Goal: Information Seeking & Learning: Learn about a topic

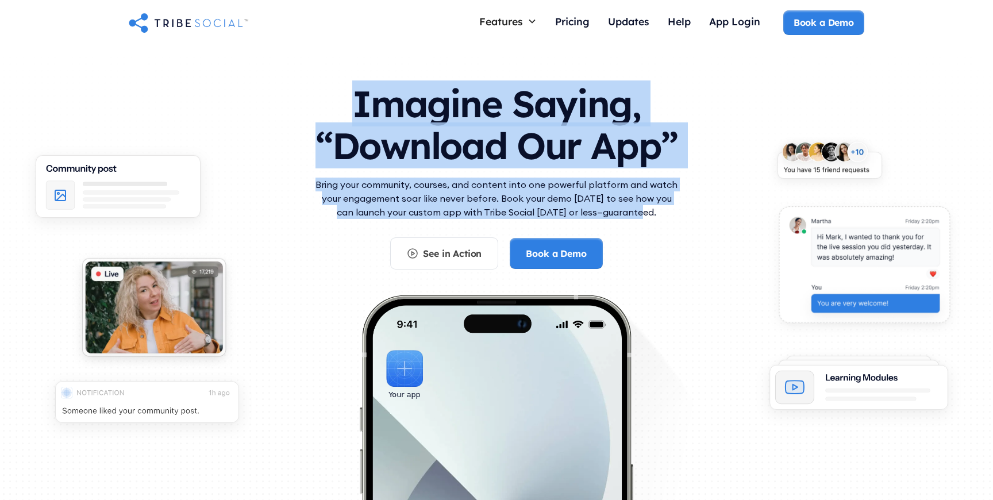
drag, startPoint x: 349, startPoint y: 90, endPoint x: 626, endPoint y: 218, distance: 304.9
click at [626, 218] on div "Imagine Saying, “Download Our App” Bring your community, courses, and content i…" at bounding box center [497, 170] width 368 height 199
click at [626, 218] on p "Bring your community, courses, and content into one powerful platform and watch…" at bounding box center [497, 198] width 368 height 41
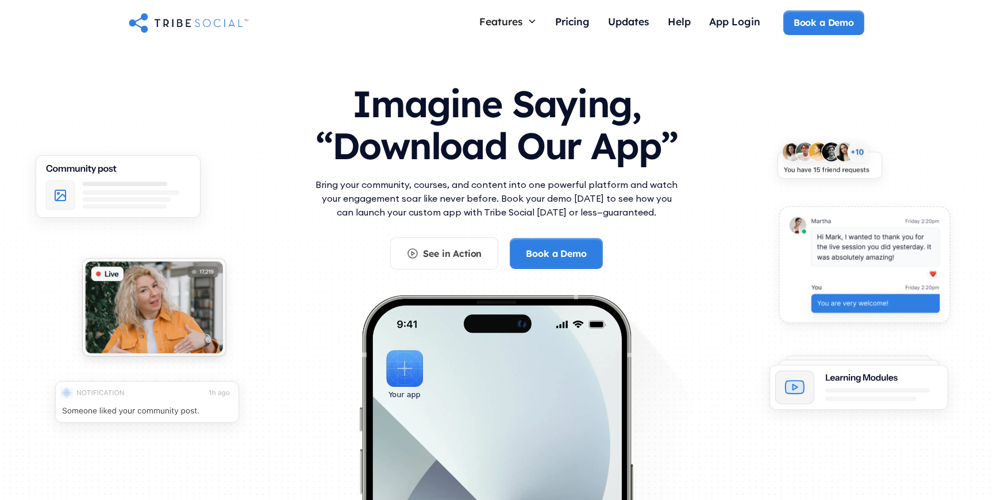
drag, startPoint x: 660, startPoint y: 218, endPoint x: 249, endPoint y: 65, distance: 438.6
click at [249, 66] on div "Imagine Saying, “Download Our App” Bring your community, courses, and content i…" at bounding box center [496, 311] width 993 height 531
click at [249, 65] on div "Imagine Saying, “Download Our App” Bring your community, courses, and content i…" at bounding box center [496, 311] width 993 height 531
click at [205, 16] on img "home" at bounding box center [189, 22] width 120 height 23
drag, startPoint x: 346, startPoint y: 76, endPoint x: 654, endPoint y: 231, distance: 344.6
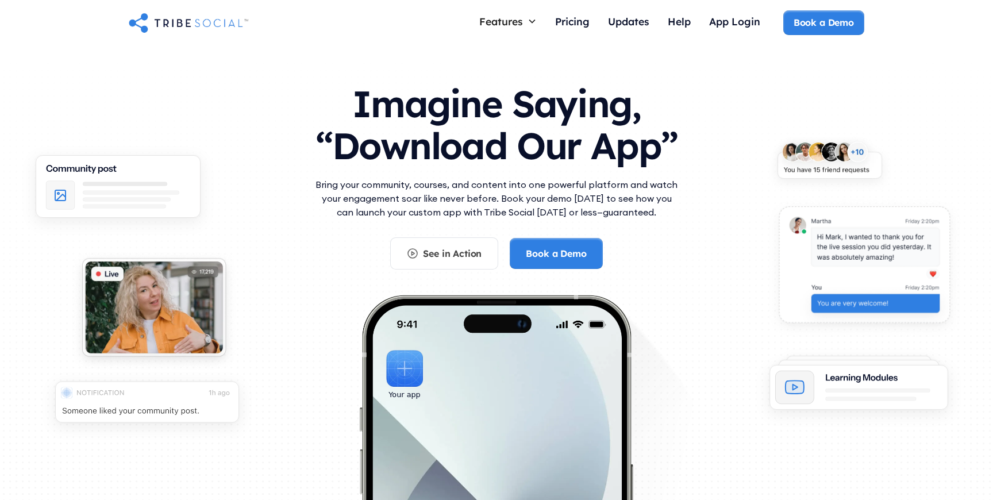
click at [654, 231] on div "Imagine Saying, “Download Our App” Bring your community, courses, and content i…" at bounding box center [497, 170] width 368 height 199
click at [654, 231] on div "Bring your community, courses, and content into one powerful platform and watch…" at bounding box center [497, 208] width 368 height 60
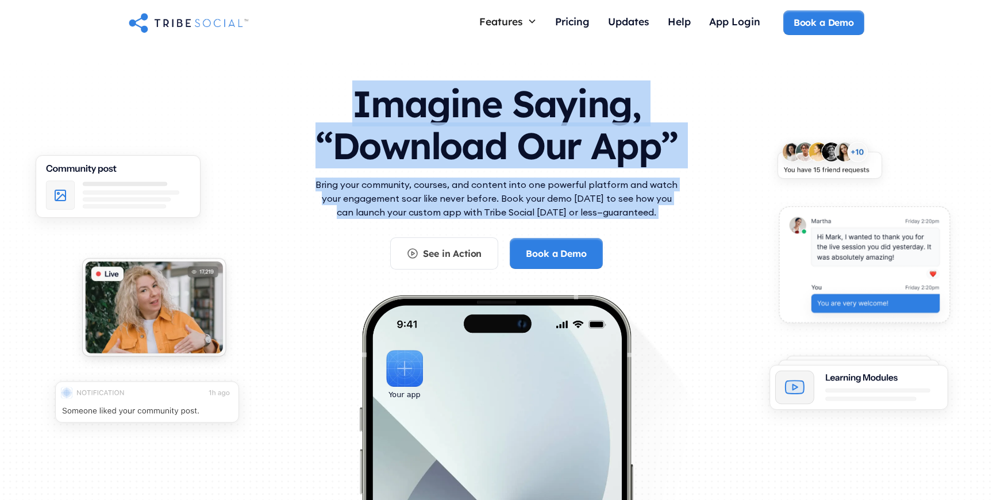
drag, startPoint x: 654, startPoint y: 231, endPoint x: 325, endPoint y: 55, distance: 372.7
click at [325, 55] on div "Imagine Saying, “Download Our App” Bring your community, courses, and content i…" at bounding box center [496, 311] width 993 height 531
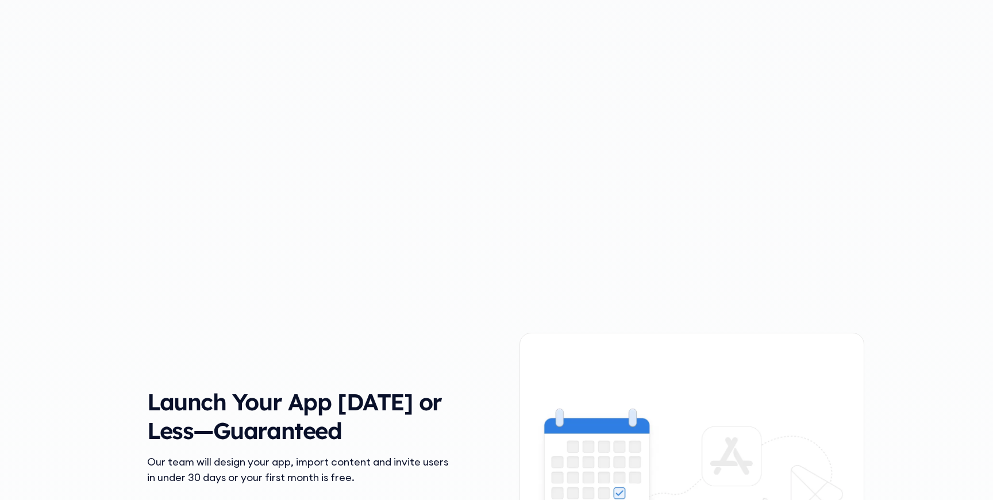
scroll to position [1814, 0]
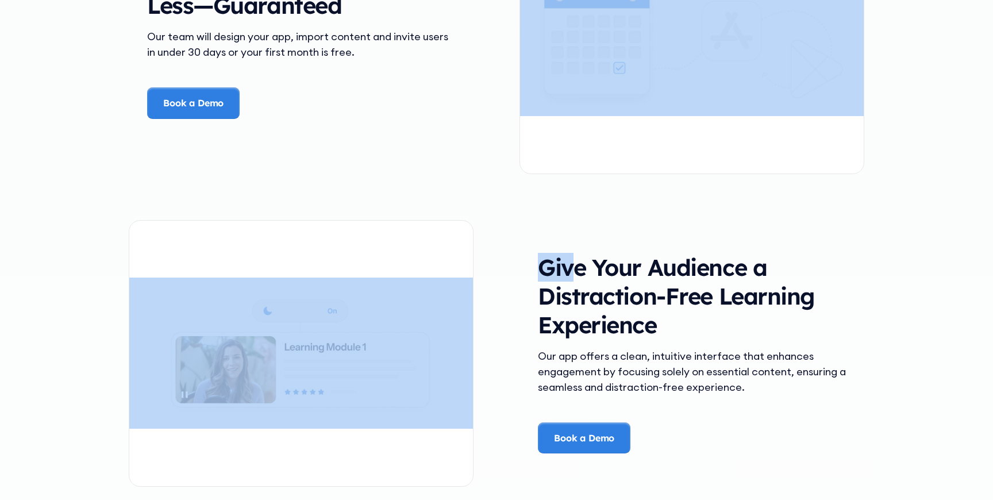
drag, startPoint x: 512, startPoint y: 190, endPoint x: 631, endPoint y: 319, distance: 176.5
click at [630, 317] on div "The Problem Your Community Deserves Better Picture this—you’ve worked hard to b…" at bounding box center [496, 172] width 735 height 2552
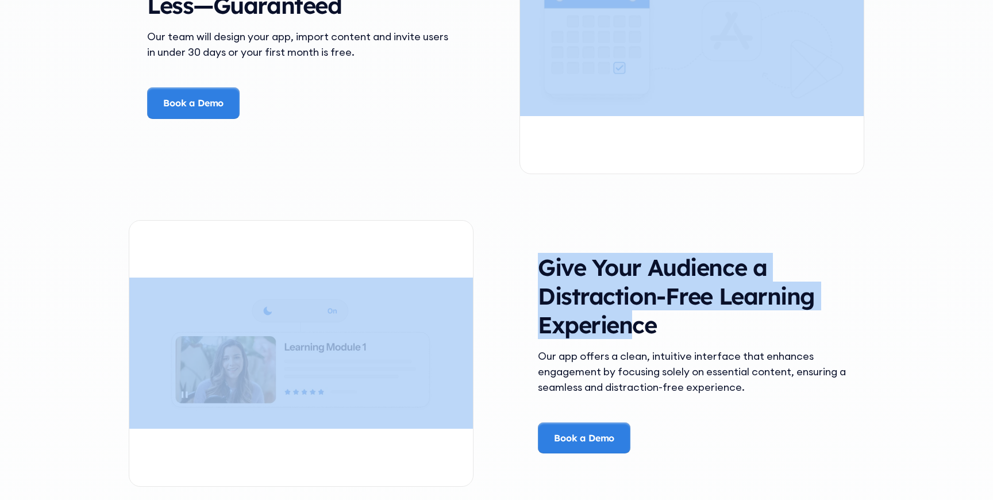
click at [631, 319] on h3 "Give Your Audience a Distraction-Free Learning Experience" at bounding box center [692, 296] width 308 height 86
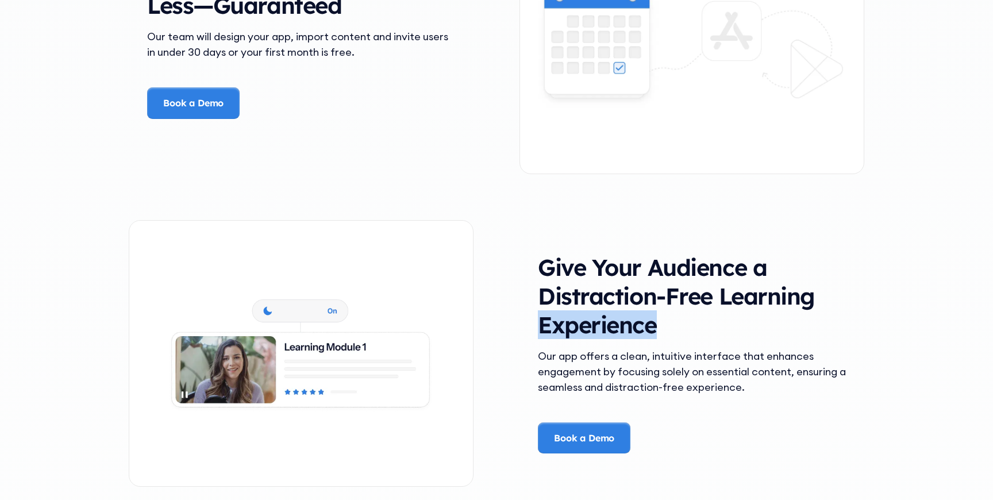
click at [631, 319] on h3 "Give Your Audience a Distraction-Free Learning Experience" at bounding box center [692, 296] width 308 height 86
